Goal: Check status: Check status

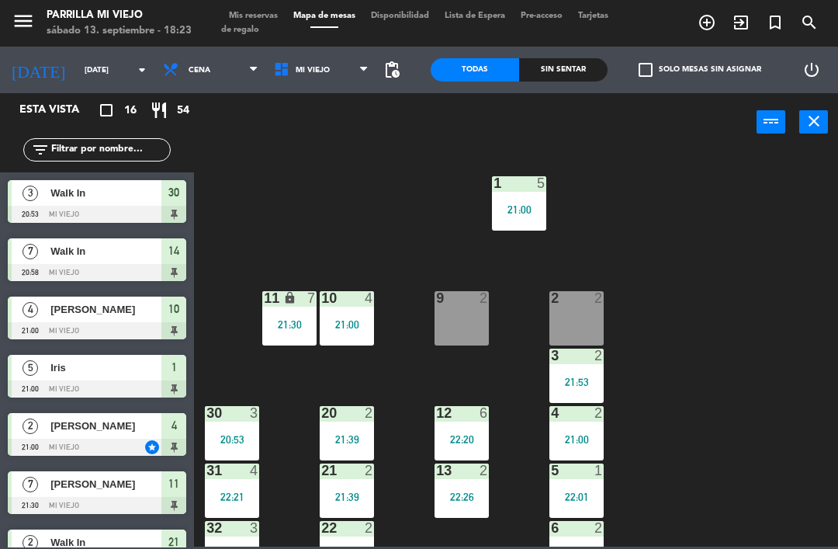
click at [109, 58] on input "[DATE]" at bounding box center [130, 70] width 106 height 24
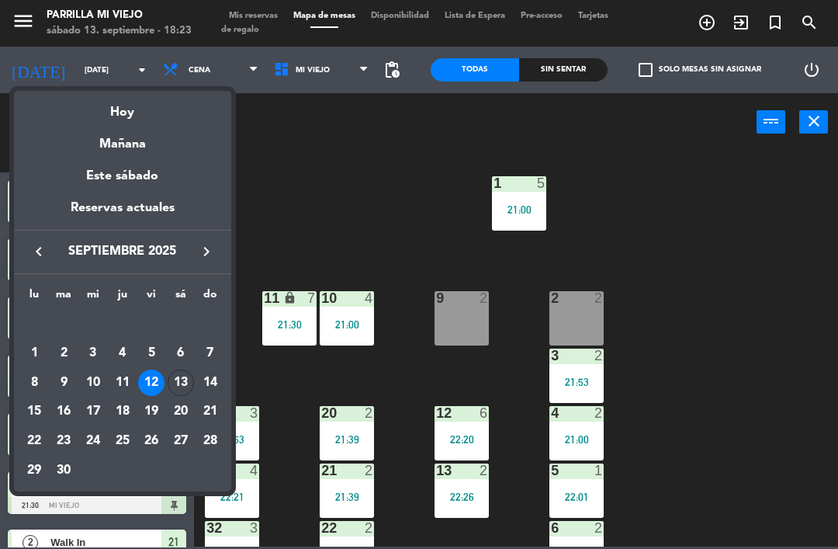
click at [757, 224] on div at bounding box center [419, 274] width 838 height 549
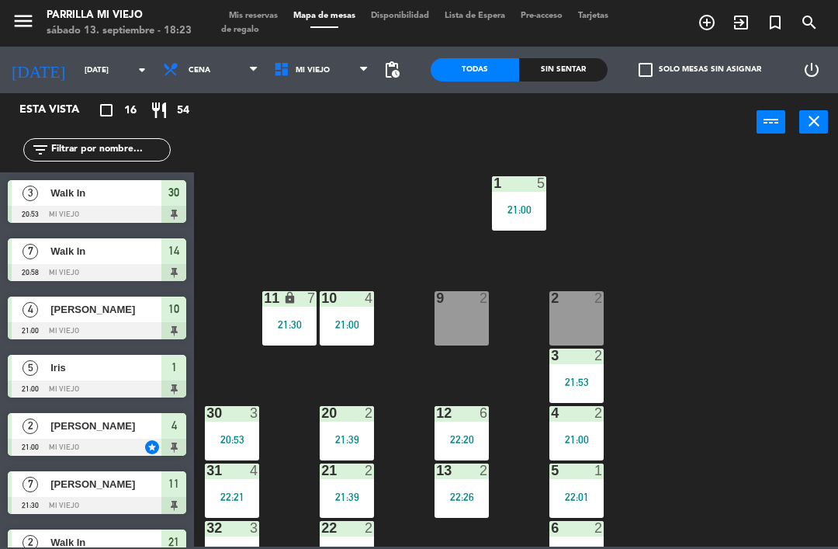
click at [252, 26] on span "Tarjetas de regalo" at bounding box center [414, 23] width 387 height 23
click at [254, 2] on div "menu Parrilla Mi Viejo [DATE] 13. septiembre - 18:23 Mis reservas Mapa de mesas…" at bounding box center [419, 23] width 838 height 47
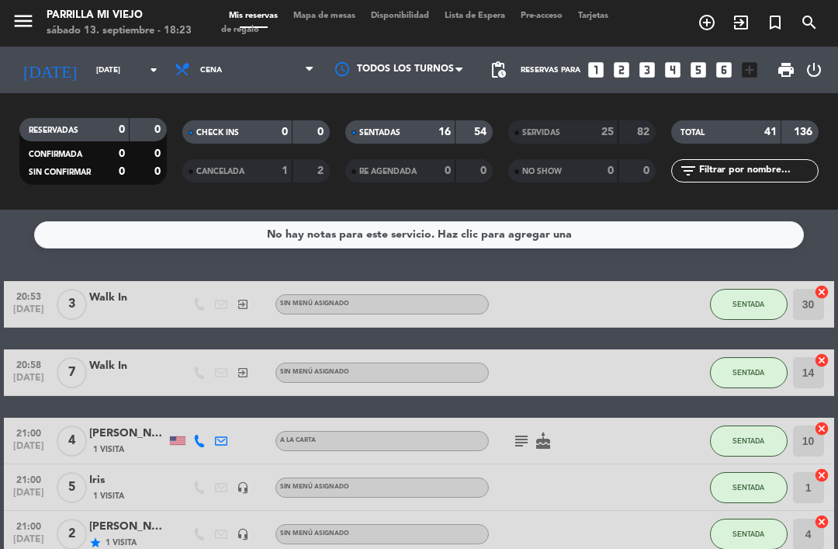
click at [85, 95] on div "RESERVADAS 0 0 CONFIRMADA 0 0 SIN CONFIRMAR 0 0 CHECK INS 0 0 CANCELADA 1 2 SEN…" at bounding box center [419, 151] width 838 height 116
click at [151, 58] on input "[DATE]" at bounding box center [141, 70] width 106 height 24
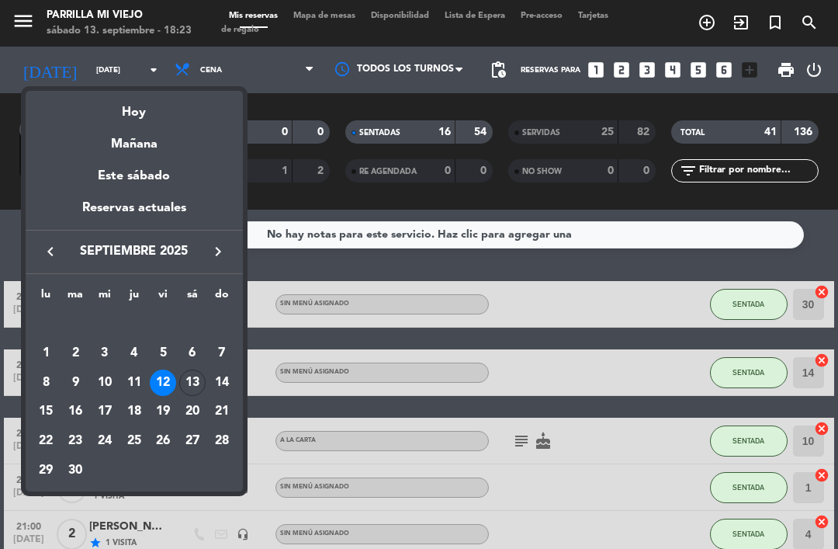
click at [201, 102] on div "Hoy" at bounding box center [134, 107] width 217 height 32
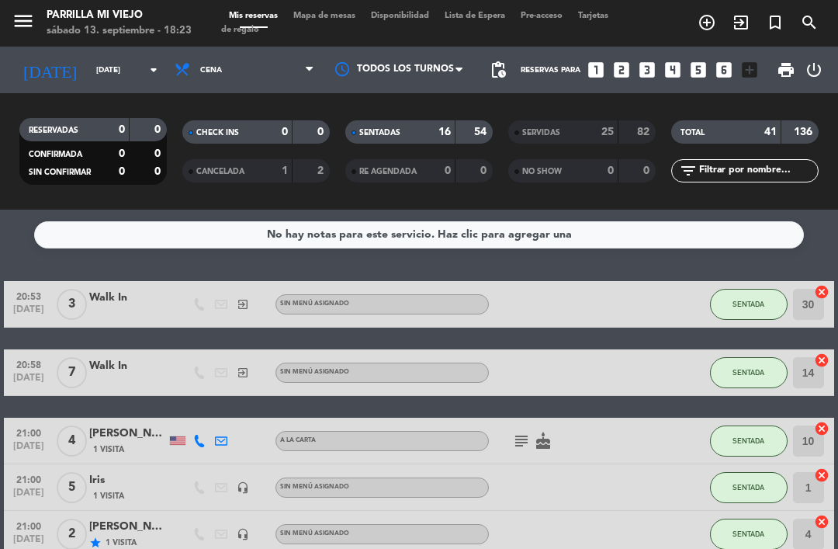
type input "[DATE]"
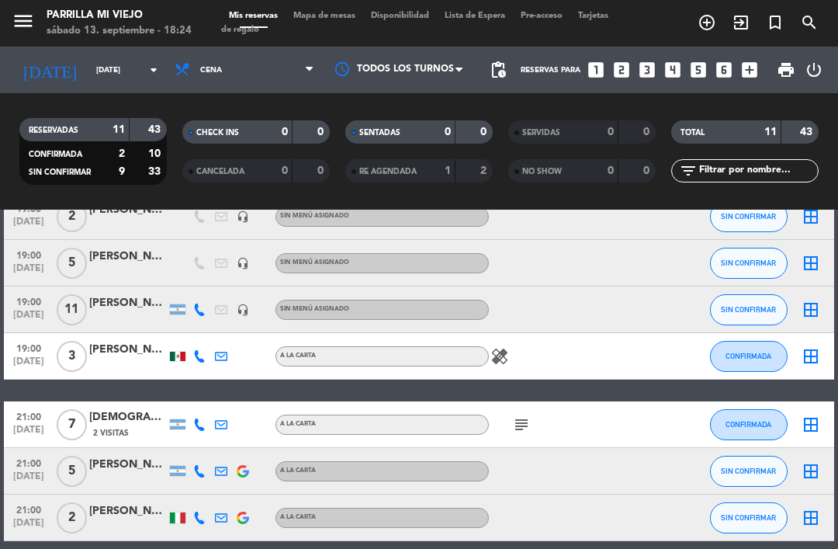
scroll to position [204, 0]
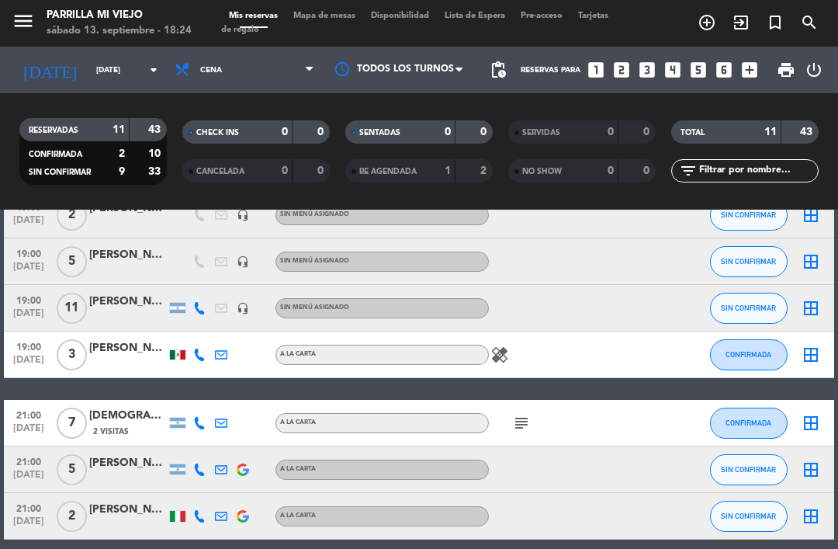
click at [513, 436] on div "subject" at bounding box center [554, 423] width 130 height 46
click at [521, 431] on icon "subject" at bounding box center [521, 423] width 19 height 19
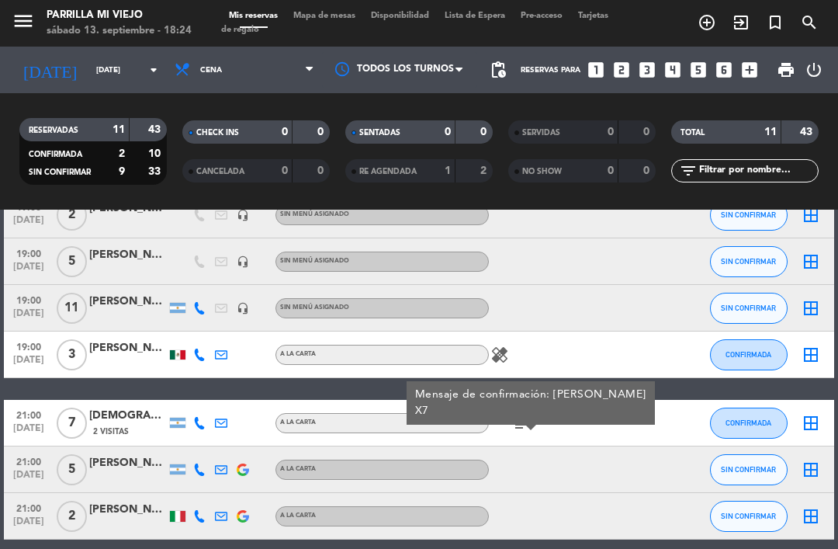
click at [669, 397] on div "18:30 [DATE] 2 [PERSON_NAME] A LA CARTA SIN CONFIRMAR border_all 18:30 [DATE] 3…" at bounding box center [419, 376] width 830 height 599
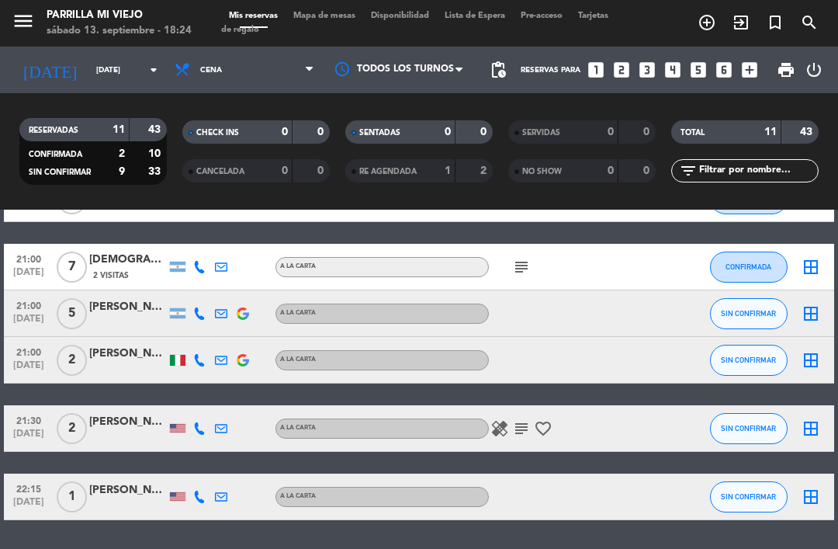
scroll to position [359, 0]
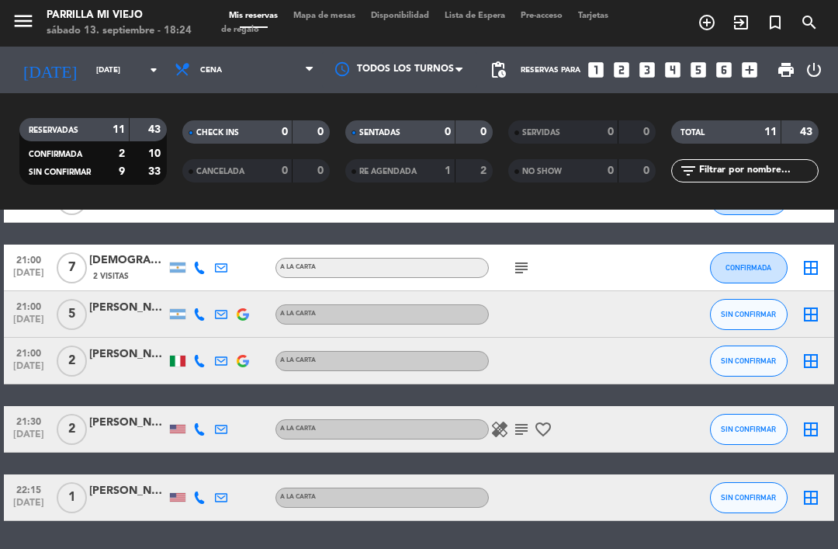
click at [519, 436] on icon "subject" at bounding box center [521, 429] width 19 height 19
click at [616, 466] on div "18:30 [DATE] 2 [PERSON_NAME] A LA CARTA SIN CONFIRMAR border_all 18:30 [DATE] 3…" at bounding box center [419, 221] width 830 height 599
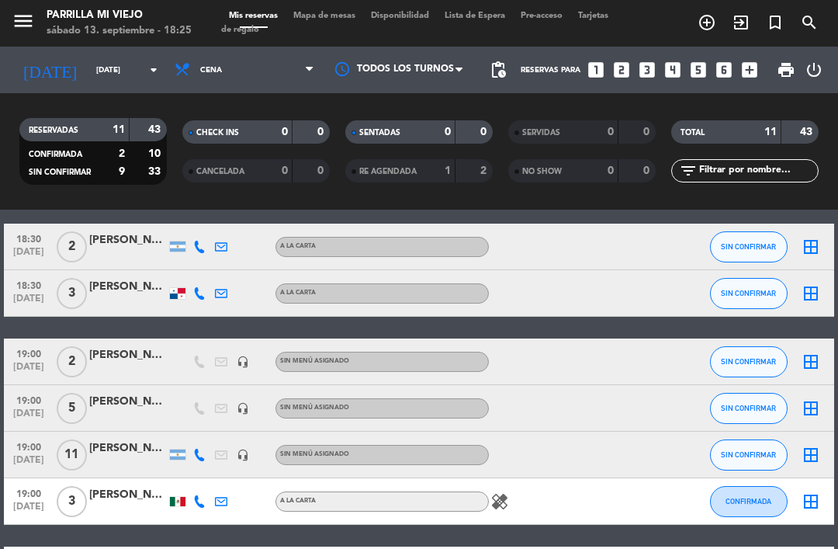
scroll to position [59, 0]
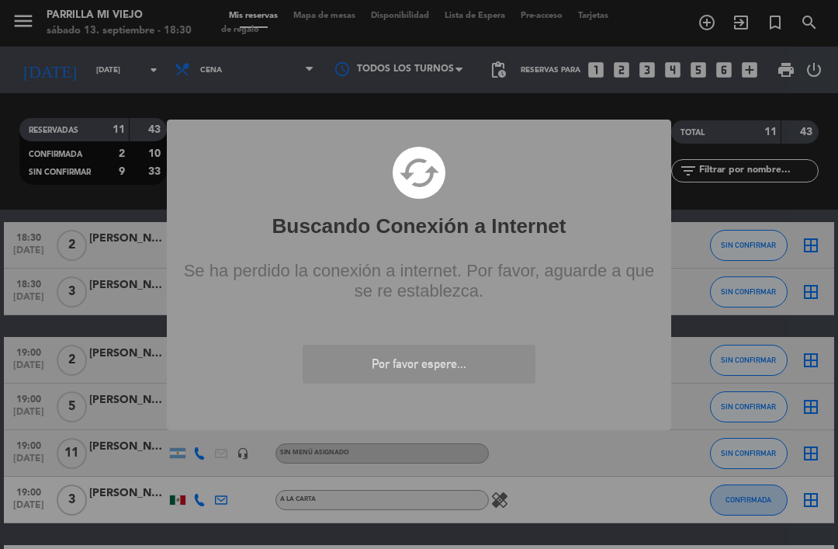
click at [717, 492] on div "? ! i Buscando Conexión a Internet × cached Se ha perdido la conexión a interne…" at bounding box center [419, 274] width 838 height 549
